Goal: Task Accomplishment & Management: Use online tool/utility

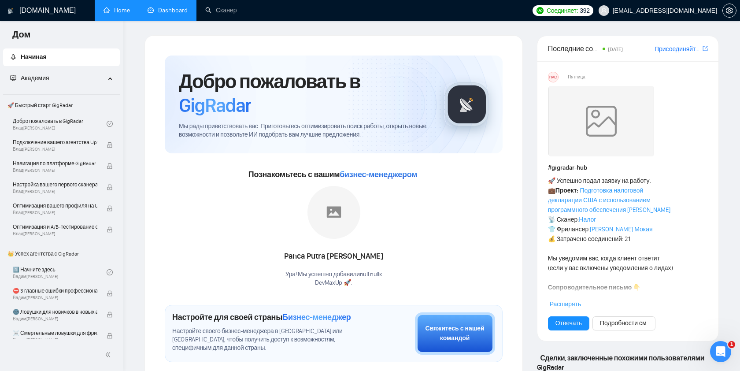
click at [165, 12] on link "Dashboard" at bounding box center [167, 10] width 40 height 7
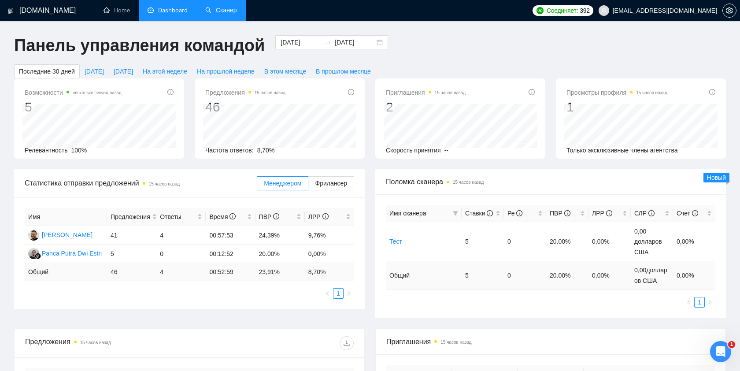
click at [227, 14] on link "Сканер" at bounding box center [221, 10] width 32 height 7
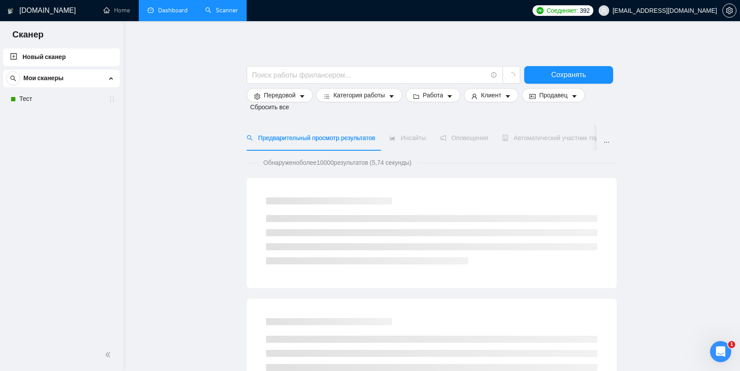
click at [165, 9] on link "Dashboard" at bounding box center [167, 10] width 40 height 7
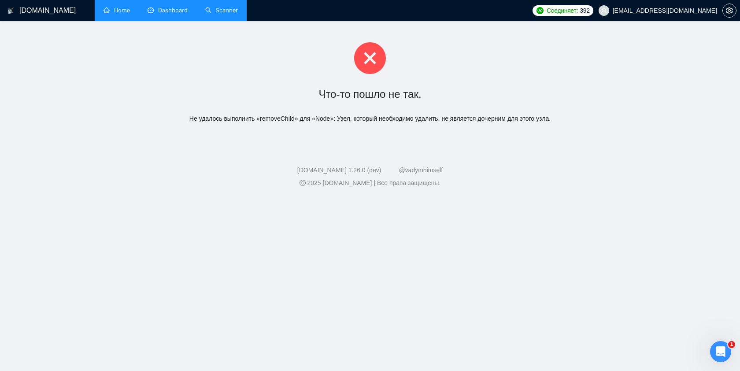
click at [119, 13] on link "Home" at bounding box center [116, 10] width 26 height 7
